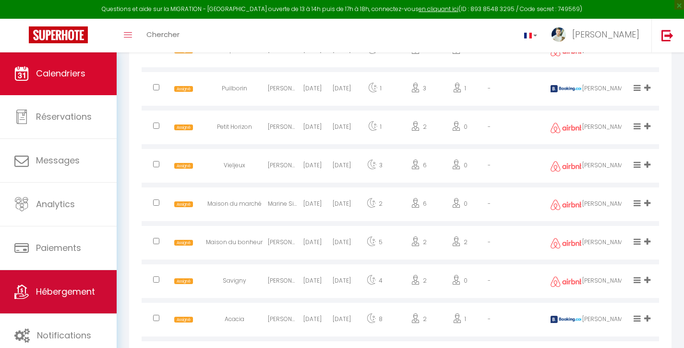
click at [72, 284] on link "Hébergement" at bounding box center [58, 291] width 117 height 43
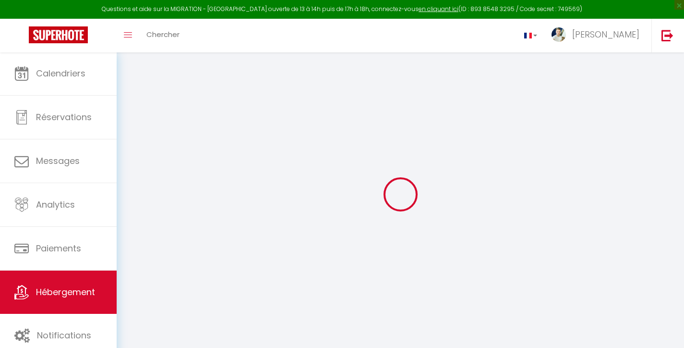
click at [392, 166] on div at bounding box center [400, 193] width 544 height 261
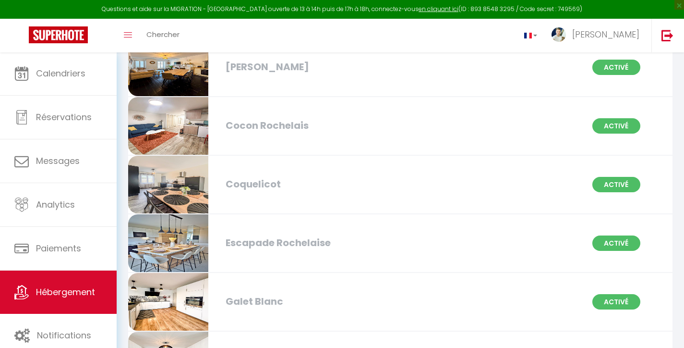
scroll to position [592, 0]
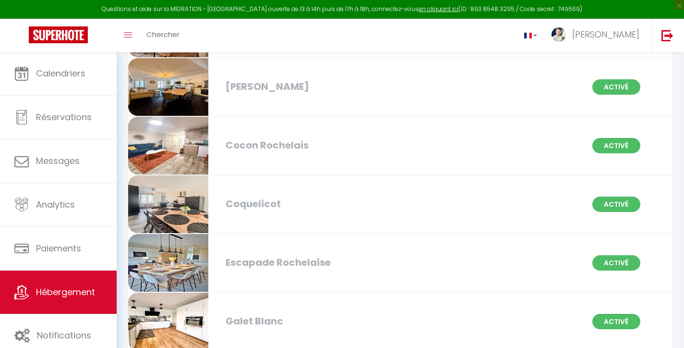
click at [261, 209] on div "Coquelicot" at bounding box center [307, 203] width 173 height 15
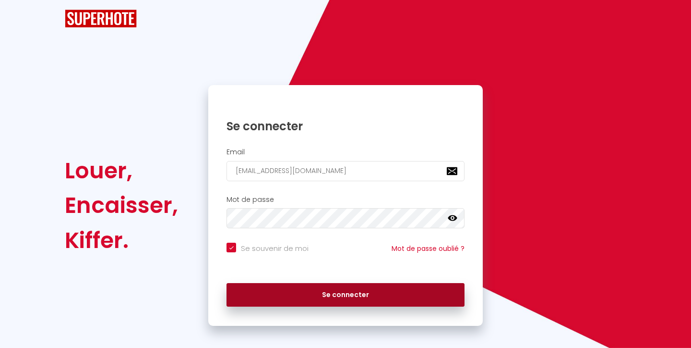
click at [331, 283] on button "Se connecter" at bounding box center [346, 295] width 238 height 24
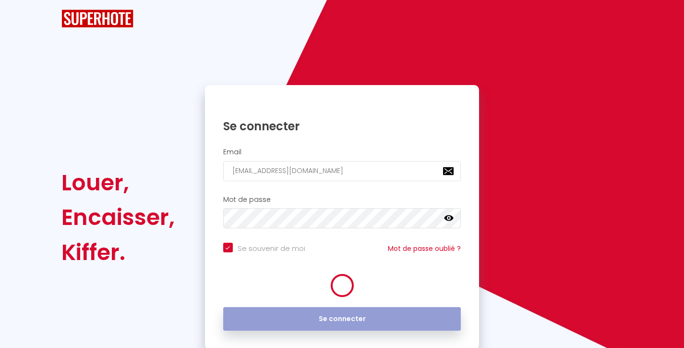
checkbox input "true"
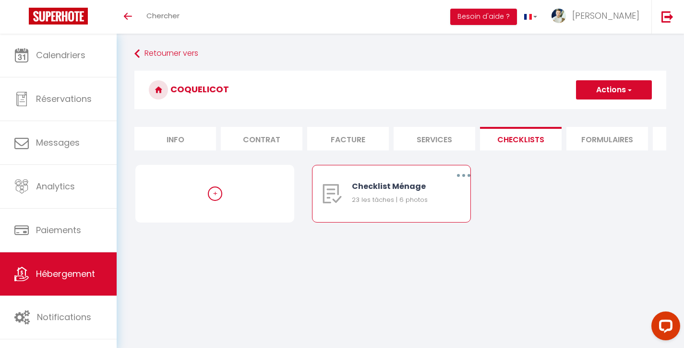
click at [461, 183] on button "button" at bounding box center [463, 175] width 27 height 15
click at [421, 204] on link "Editer" at bounding box center [438, 197] width 71 height 16
type input "Checklist Ménage"
type input "5 Rue des coquelicots 17139 DOMPIERRE SUR MER | Boite à clé code 9954 | RDC"
select select
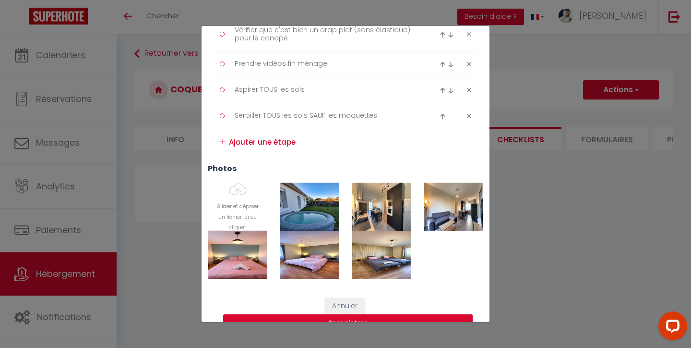
scroll to position [671, 0]
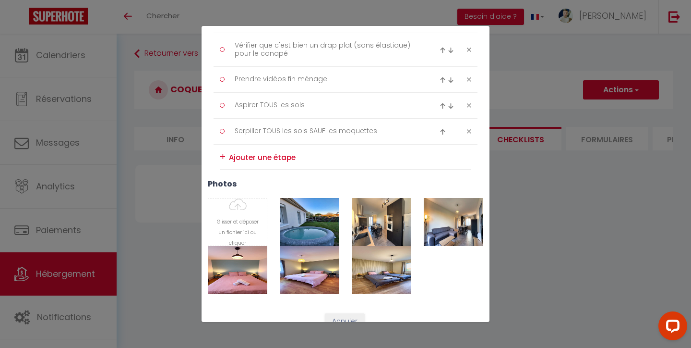
click at [259, 156] on textarea at bounding box center [350, 157] width 242 height 14
type textarea "Vérifier si le téléphone est bien branché AVEC son chargeur"
click at [222, 156] on div "+" at bounding box center [223, 156] width 6 height 15
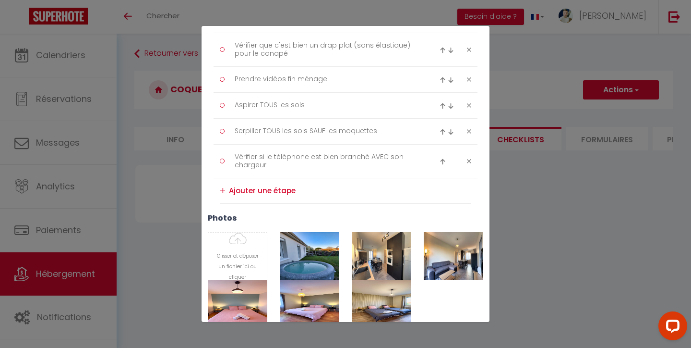
click at [229, 188] on textarea at bounding box center [350, 190] width 242 height 15
click at [223, 189] on div "+" at bounding box center [223, 190] width 6 height 15
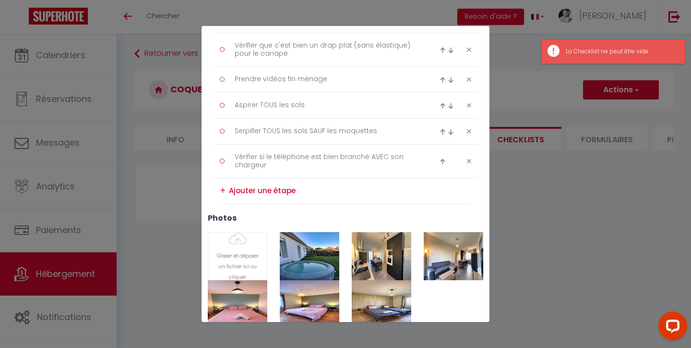
click at [244, 190] on textarea at bounding box center [350, 190] width 242 height 15
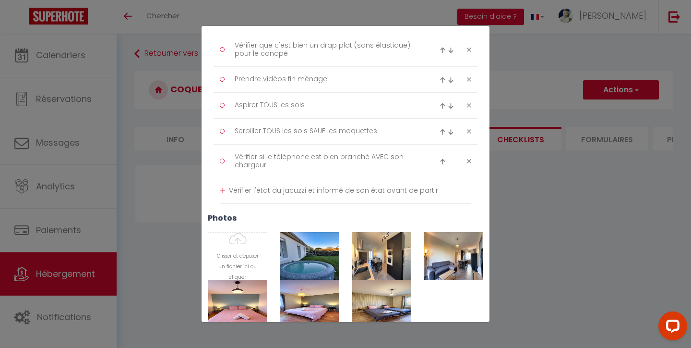
click at [339, 190] on textarea "Vérifier l'état du jacuzzi et informé de son état avant de partir" at bounding box center [350, 190] width 242 height 15
click at [436, 192] on textarea "Vérifier l'état du jacuzzi et informer de son état avant de partir" at bounding box center [350, 190] width 242 height 15
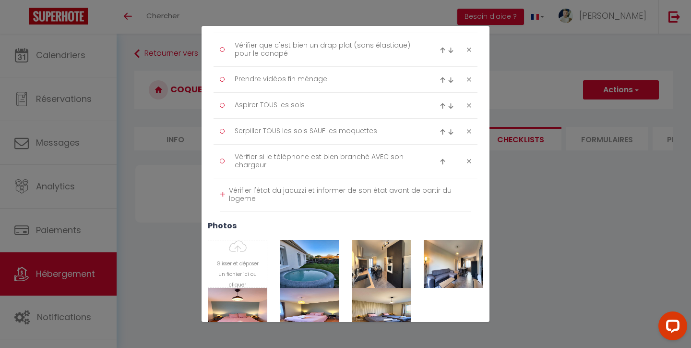
scroll to position [0, 0]
type textarea "Vérifier l'état du jacuzzi et informer de son état avant de partir du logement"
drag, startPoint x: 277, startPoint y: 204, endPoint x: 300, endPoint y: 212, distance: 24.1
click at [220, 190] on div "+" at bounding box center [223, 194] width 6 height 15
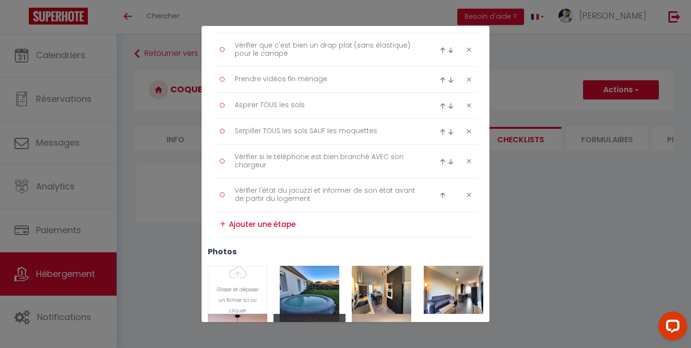
scroll to position [772, 0]
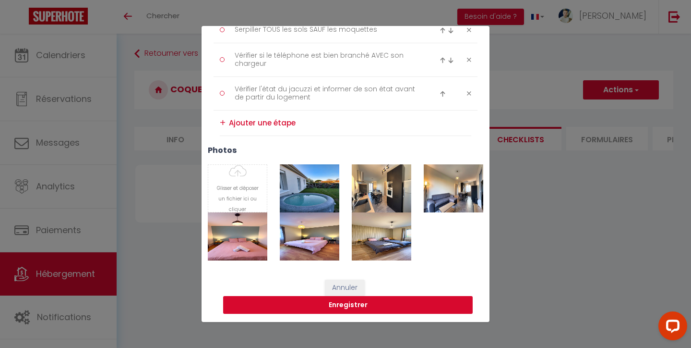
click at [320, 302] on button "Enregistrer" at bounding box center [348, 305] width 250 height 18
click at [339, 302] on button "Enregistrer" at bounding box center [348, 305] width 250 height 18
click at [339, 303] on button "Enregistrer" at bounding box center [348, 305] width 250 height 18
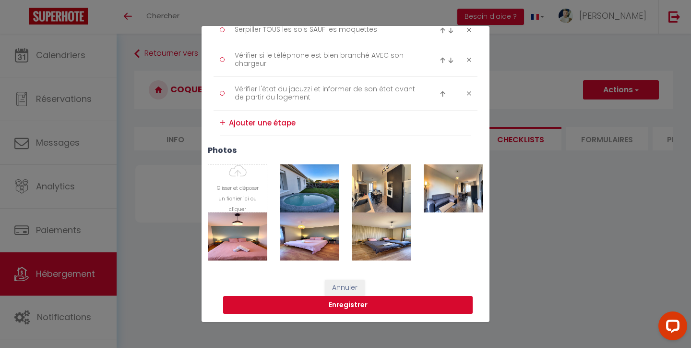
click at [346, 307] on button "Enregistrer" at bounding box center [348, 305] width 250 height 18
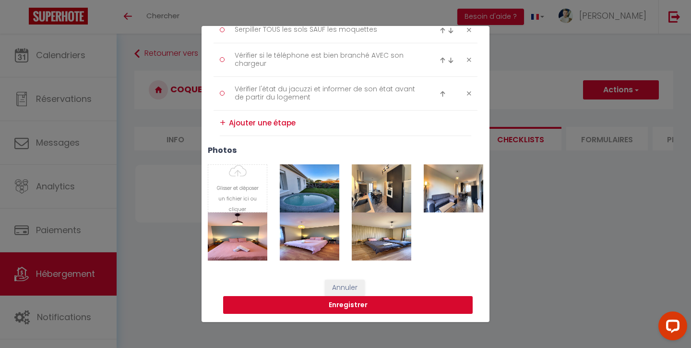
click at [345, 307] on button "Enregistrer" at bounding box center [348, 305] width 250 height 18
click at [345, 306] on button "Enregistrer" at bounding box center [348, 305] width 250 height 18
click at [345, 305] on button "Enregistrer" at bounding box center [348, 305] width 250 height 18
click at [345, 306] on button "Enregistrer" at bounding box center [348, 305] width 250 height 18
click at [344, 305] on button "Enregistrer" at bounding box center [348, 305] width 250 height 18
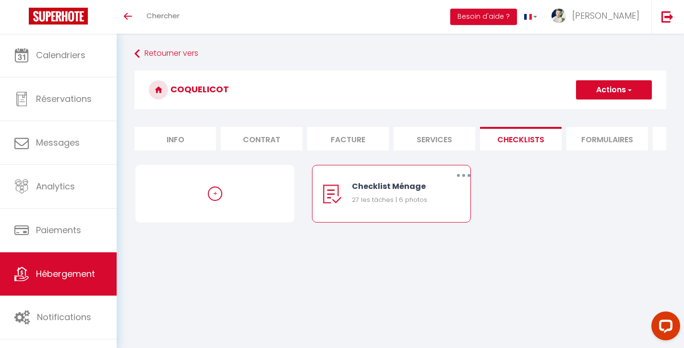
click at [465, 180] on button "button" at bounding box center [463, 175] width 27 height 15
click at [428, 205] on link "Editer" at bounding box center [438, 197] width 71 height 16
type input "Checklist Ménage"
type input "5 Rue des coquelicots 17139 DOMPIERRE SUR MER | Boite à clé code 9954 | RDC"
select select "1"
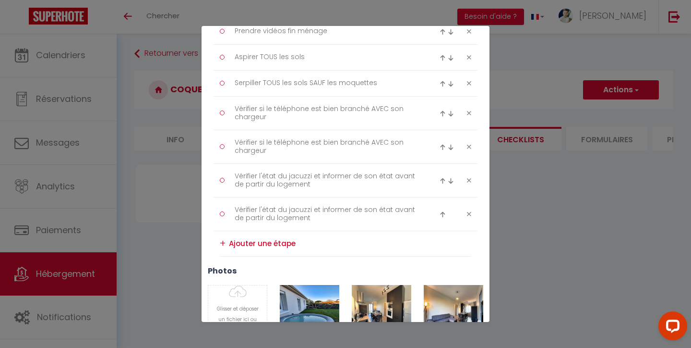
scroll to position [752, 0]
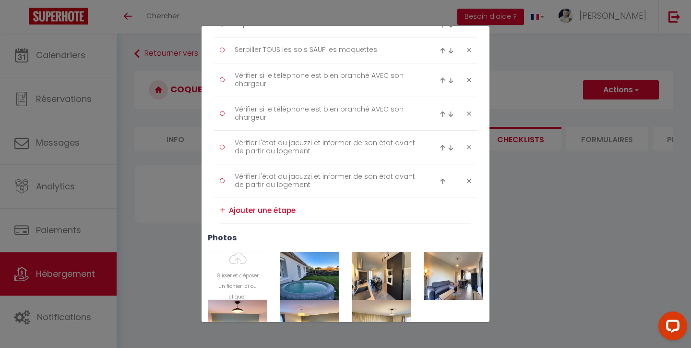
click at [179, 156] on div "Liste de checklist × Titre * Checklist Ménage Description * 5 Rue des coquelico…" at bounding box center [345, 174] width 691 height 348
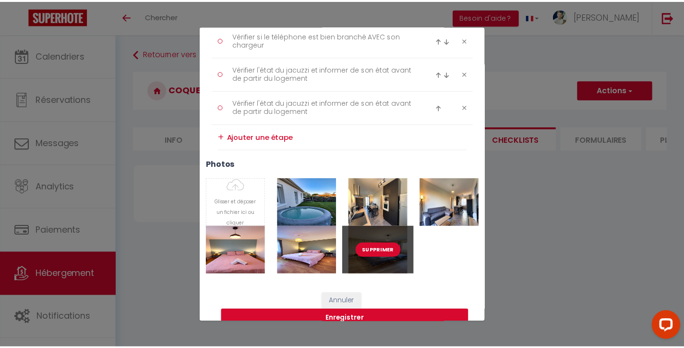
scroll to position [840, 0]
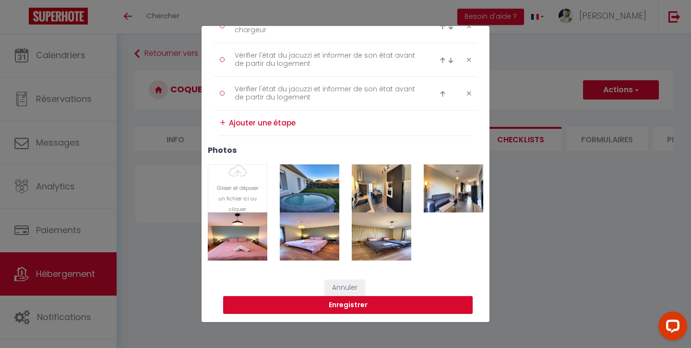
click at [343, 280] on button "Annuler" at bounding box center [345, 287] width 40 height 16
